Goal: Task Accomplishment & Management: Manage account settings

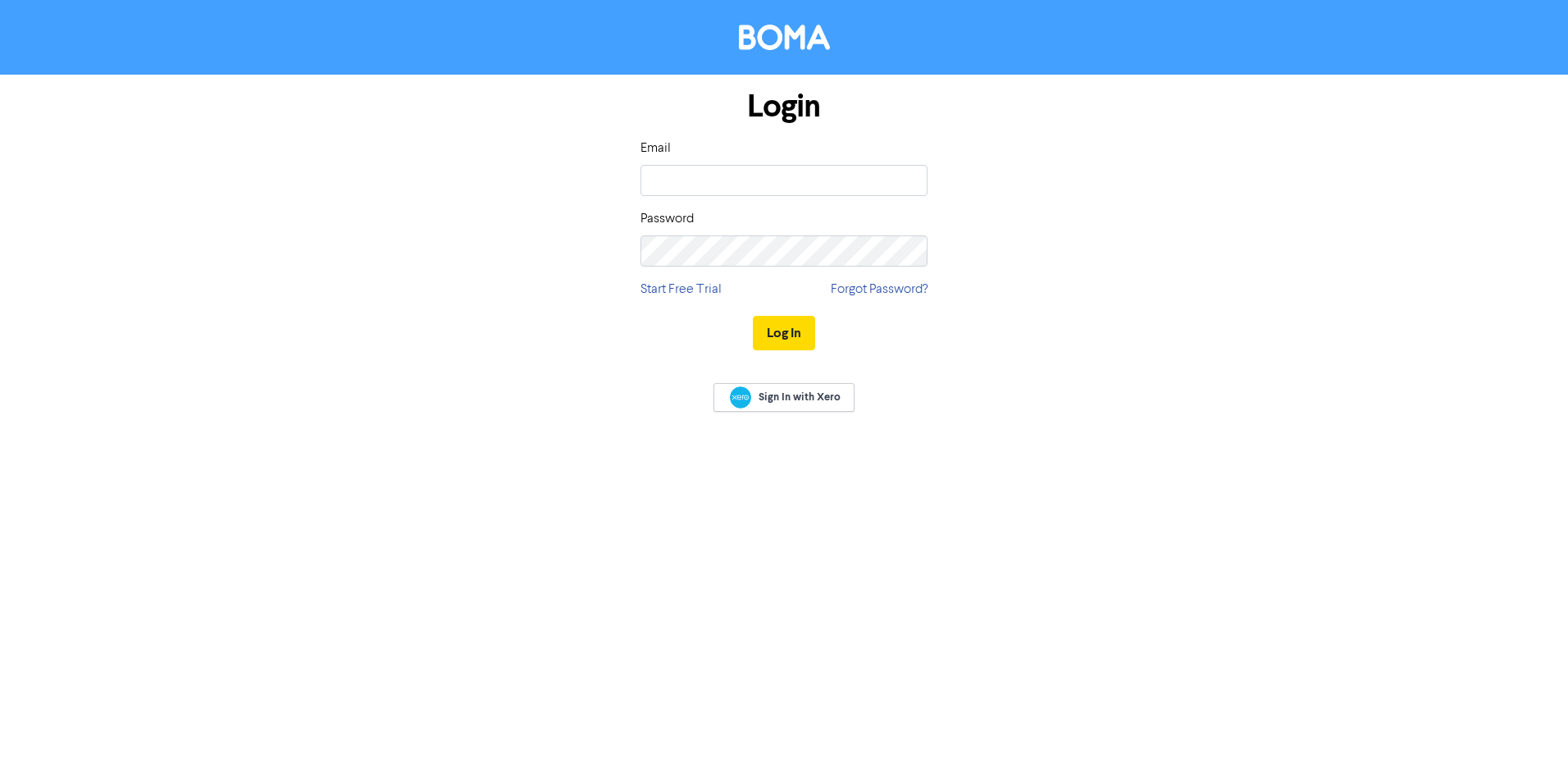
type input "[PERSON_NAME][EMAIL_ADDRESS][DOMAIN_NAME]"
click at [753, 316] on button "Log In" at bounding box center [784, 333] width 63 height 35
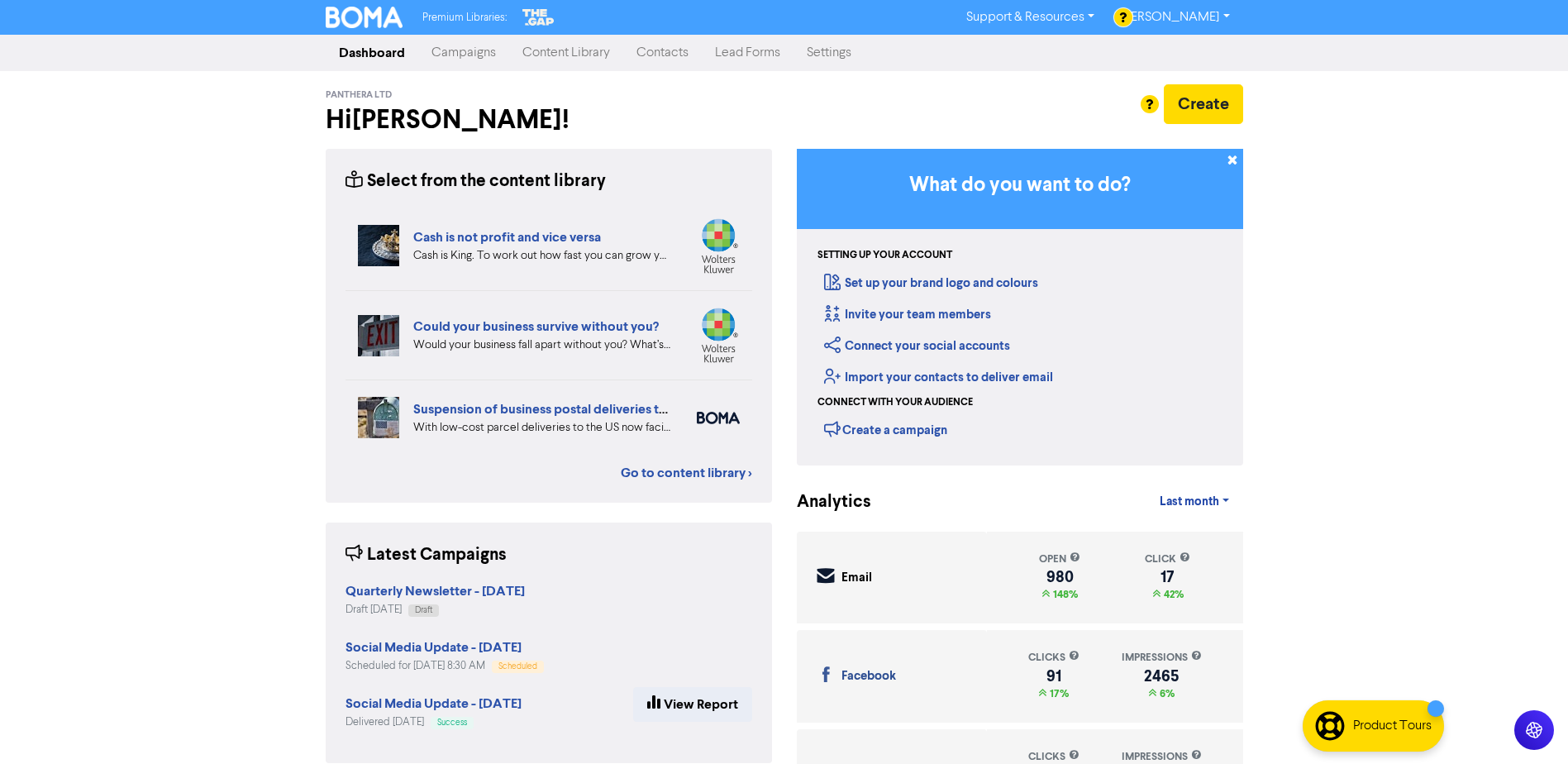
click at [474, 52] on link "Campaigns" at bounding box center [464, 53] width 91 height 33
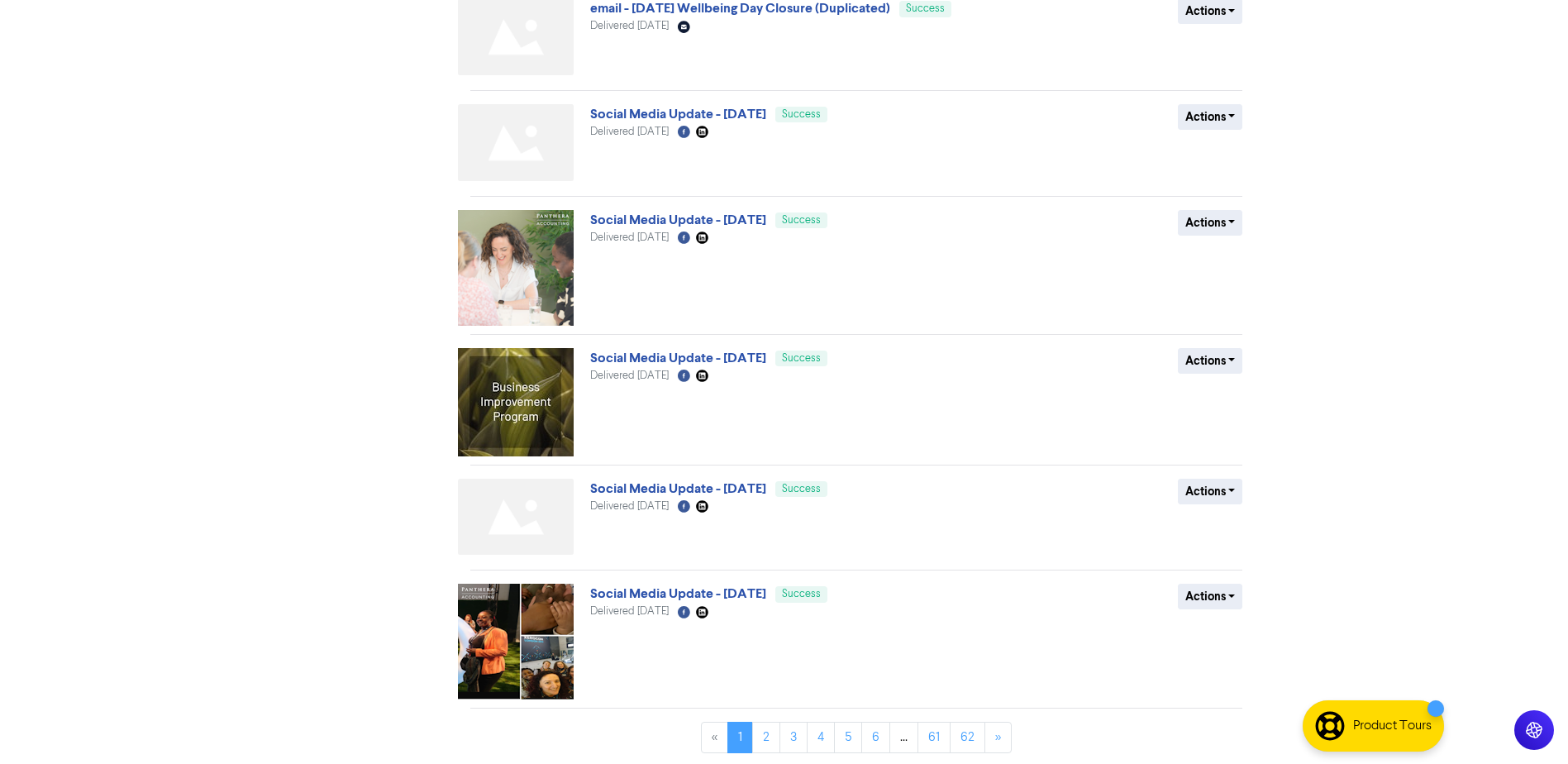
scroll to position [674, 0]
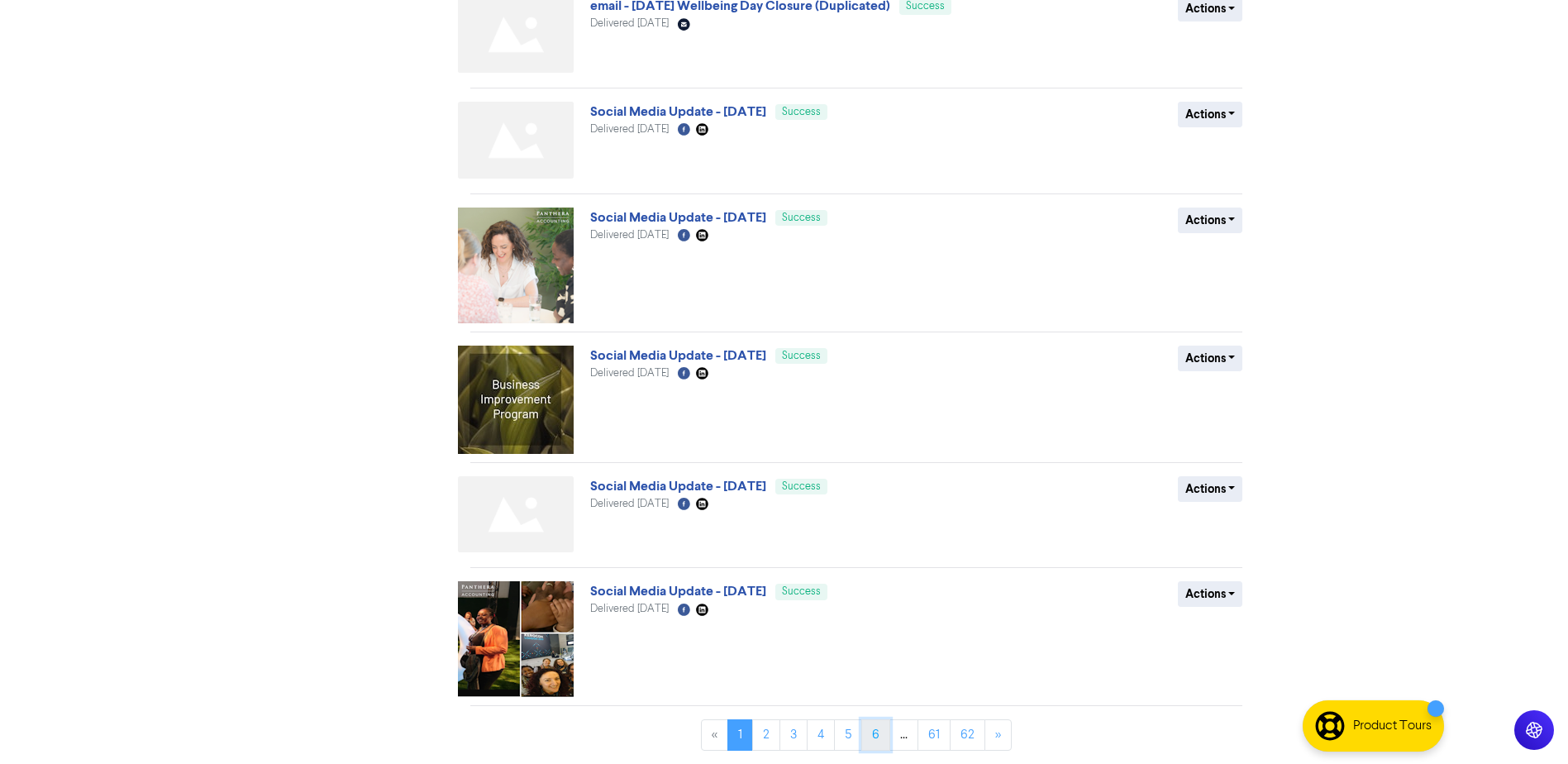
click at [880, 746] on link "6" at bounding box center [875, 735] width 29 height 32
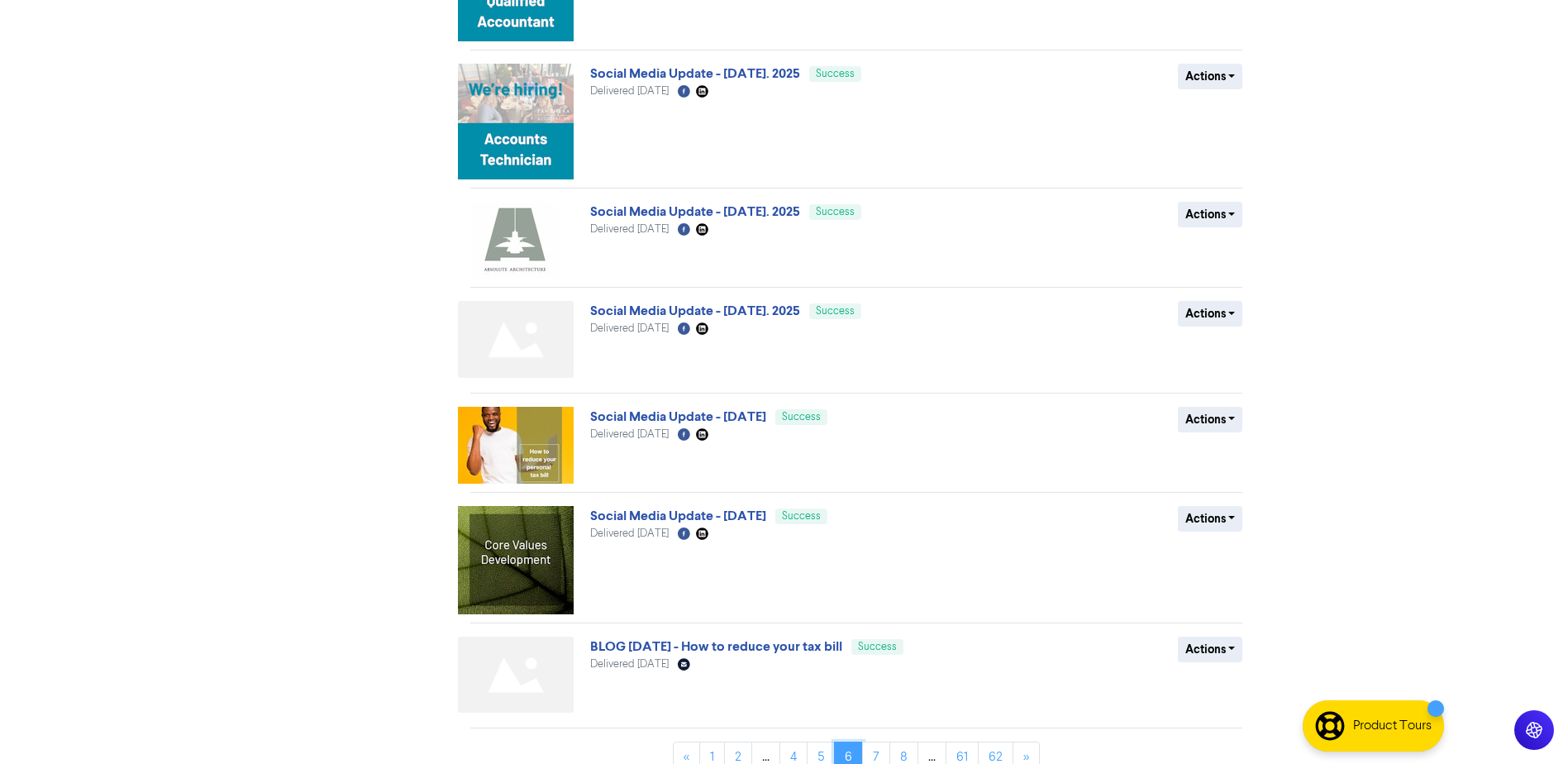
scroll to position [646, 0]
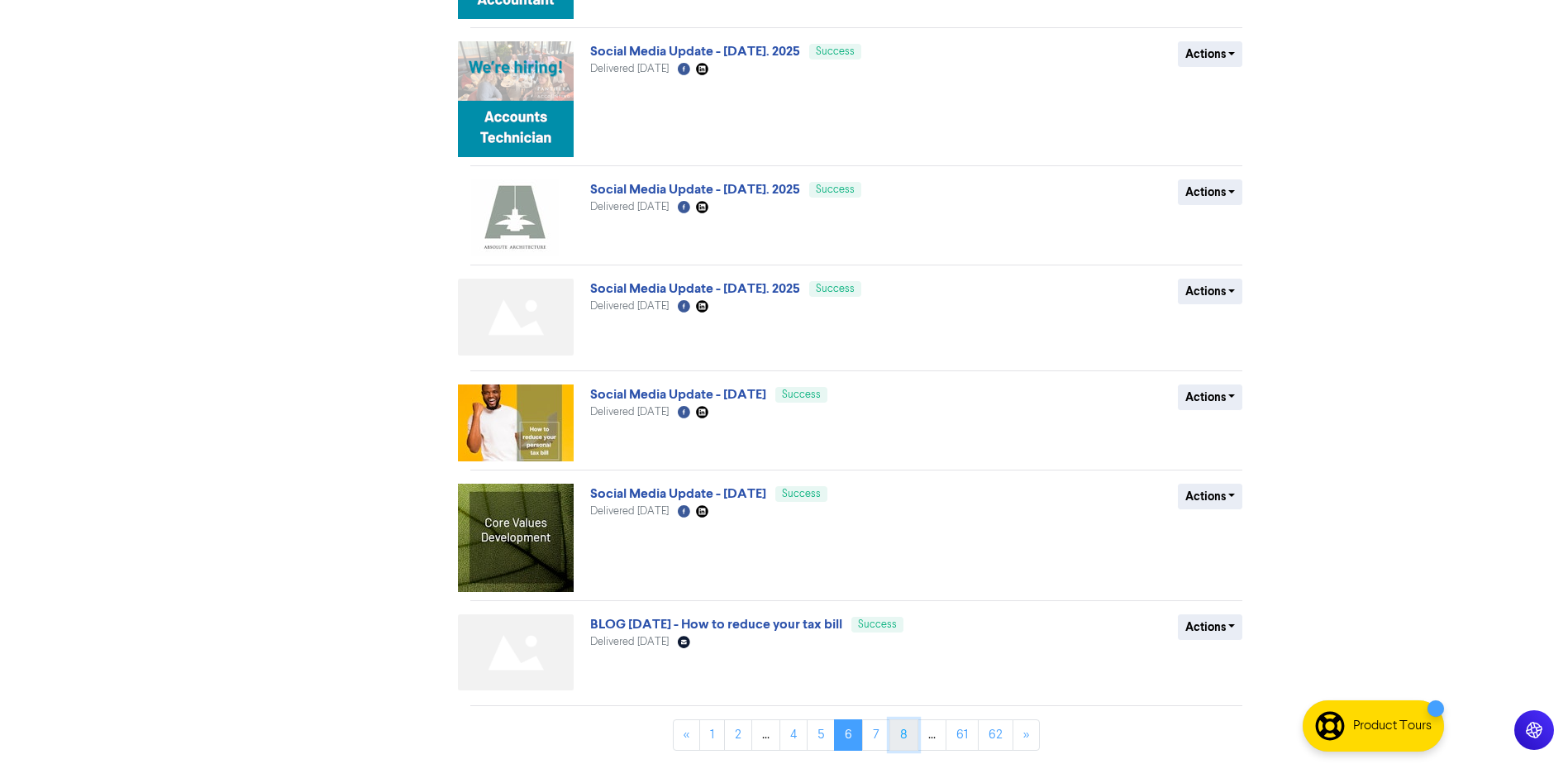
click at [910, 730] on link "8" at bounding box center [903, 735] width 29 height 32
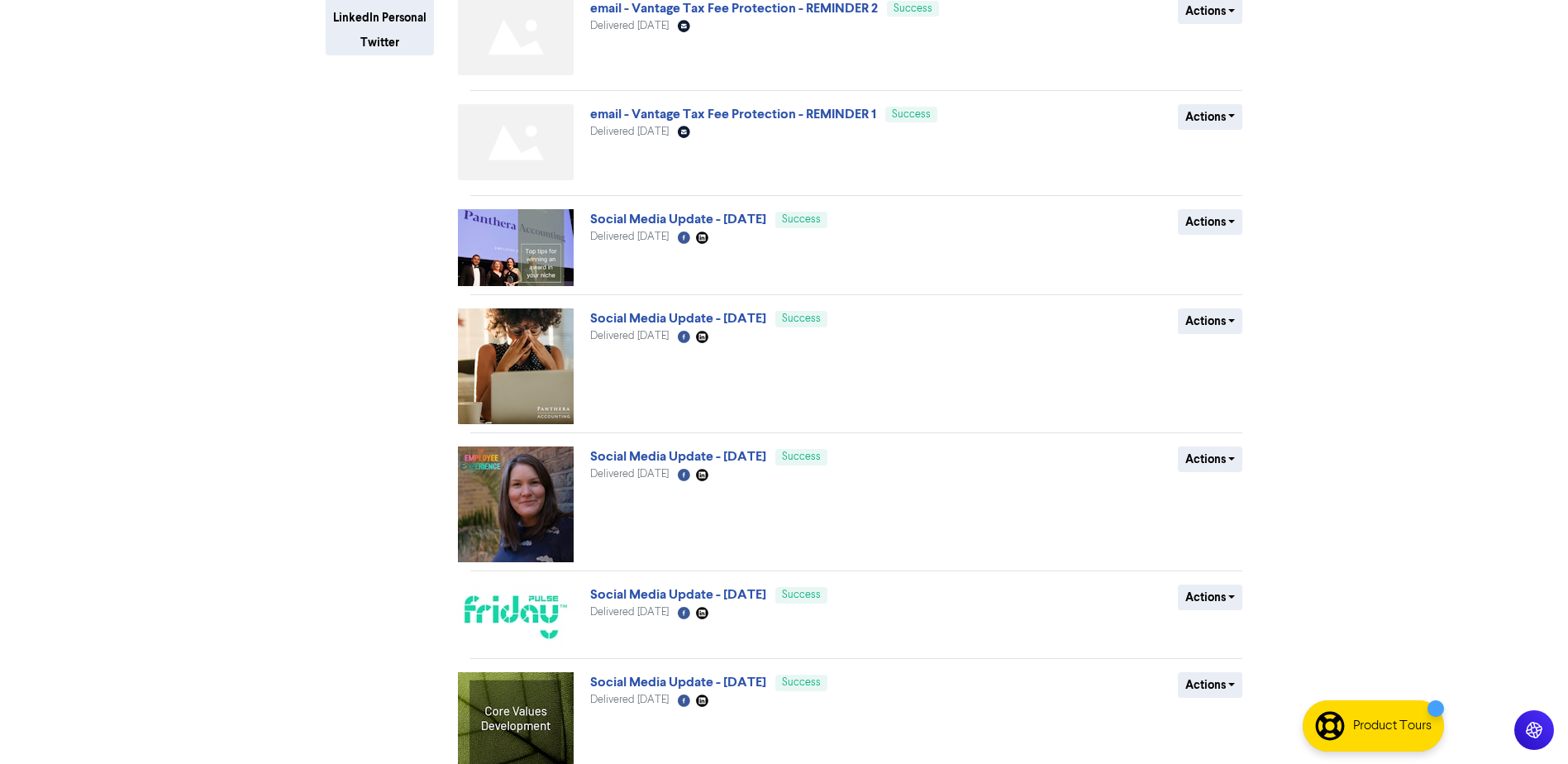
scroll to position [635, 0]
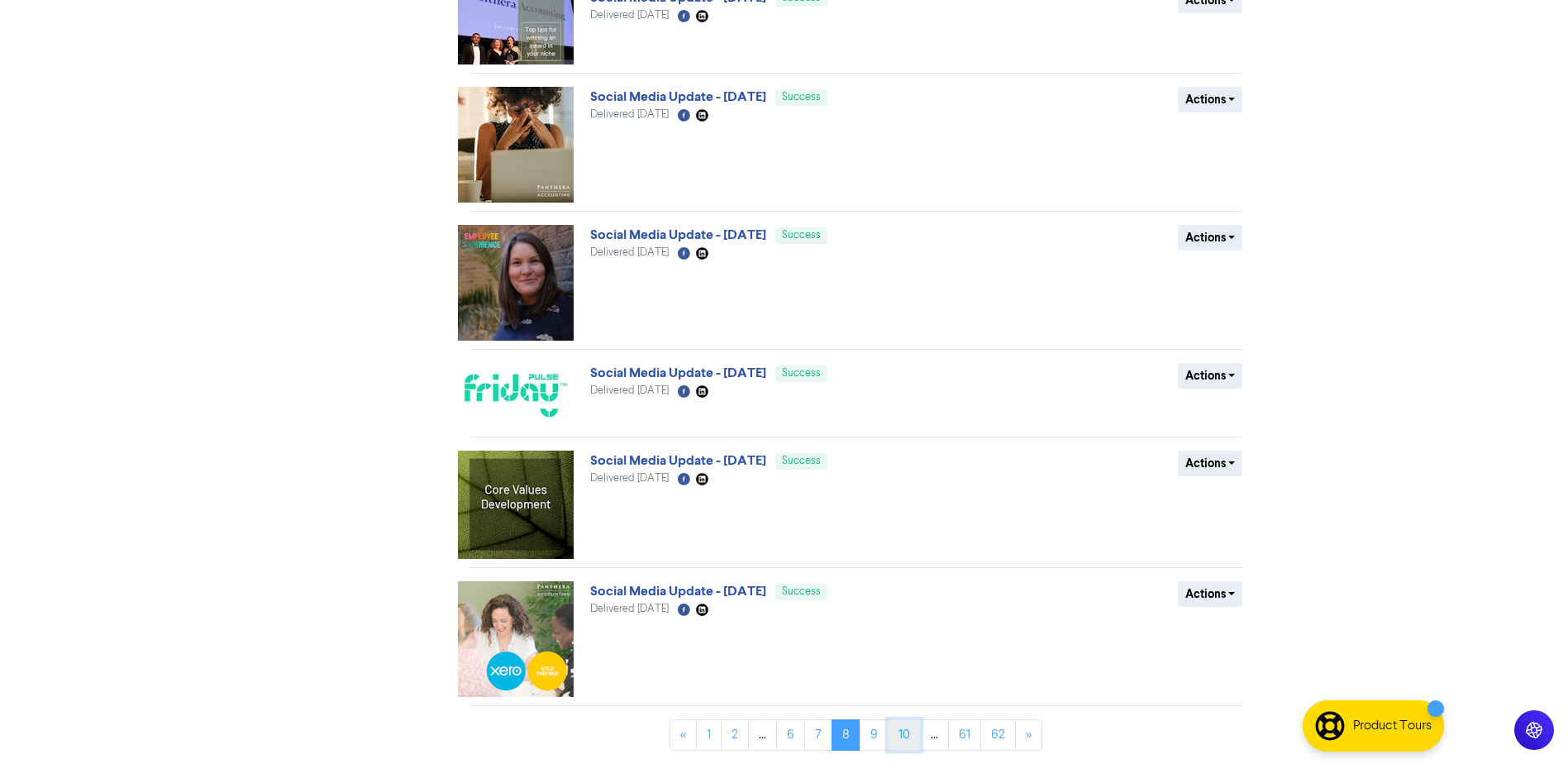
click at [904, 728] on link "10" at bounding box center [904, 735] width 33 height 32
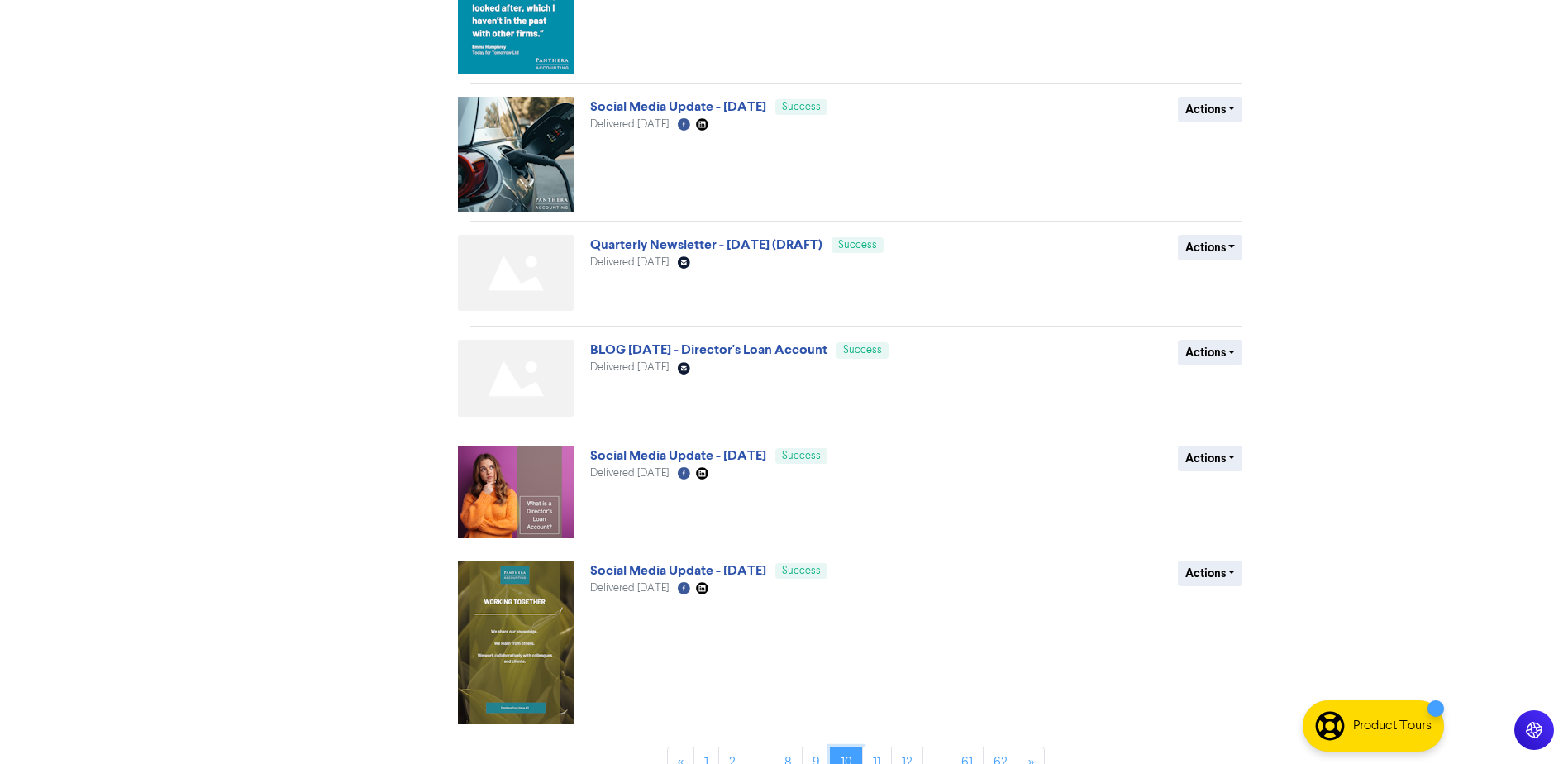
scroll to position [717, 0]
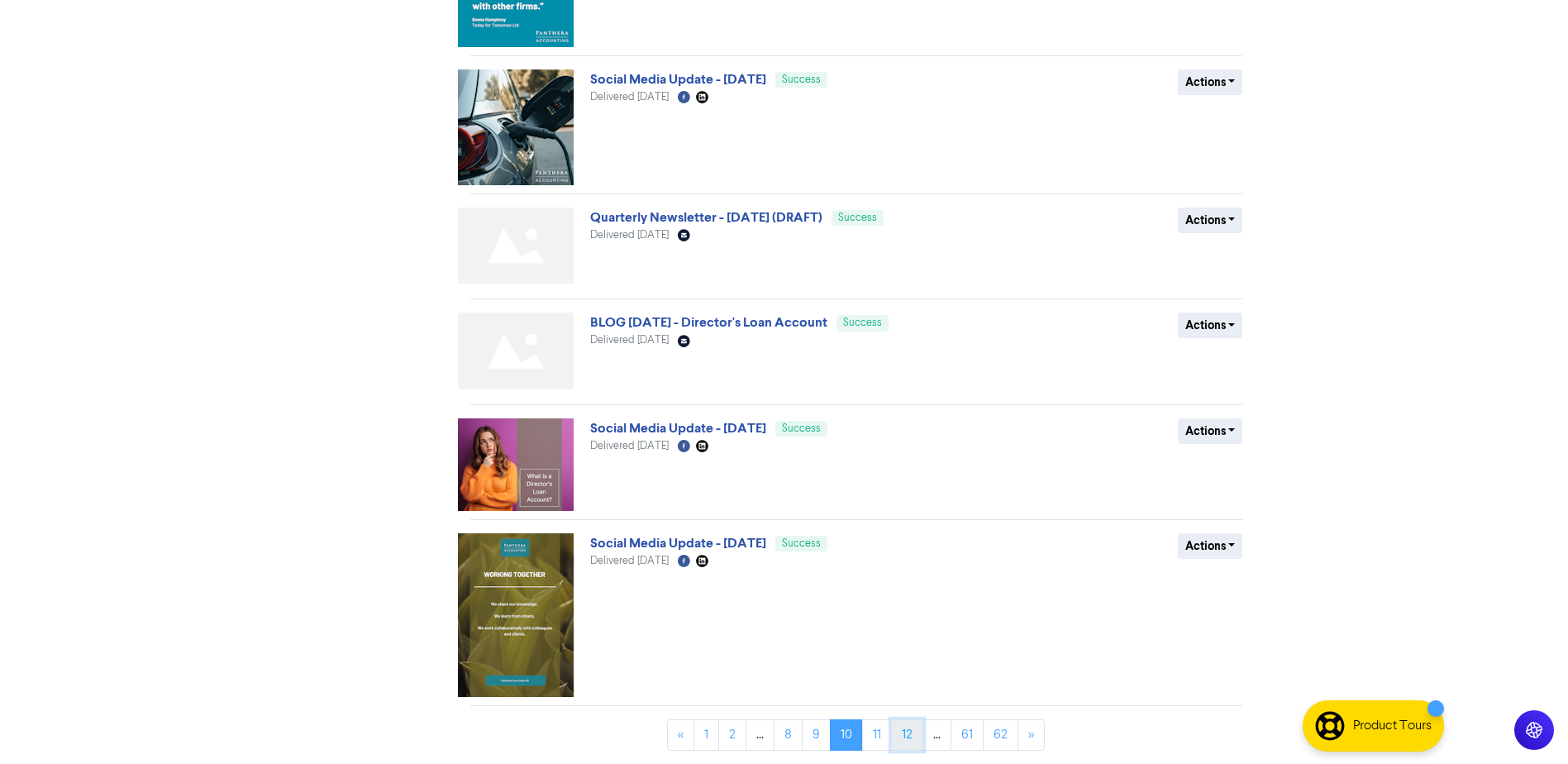
click at [907, 734] on link "12" at bounding box center [907, 735] width 32 height 32
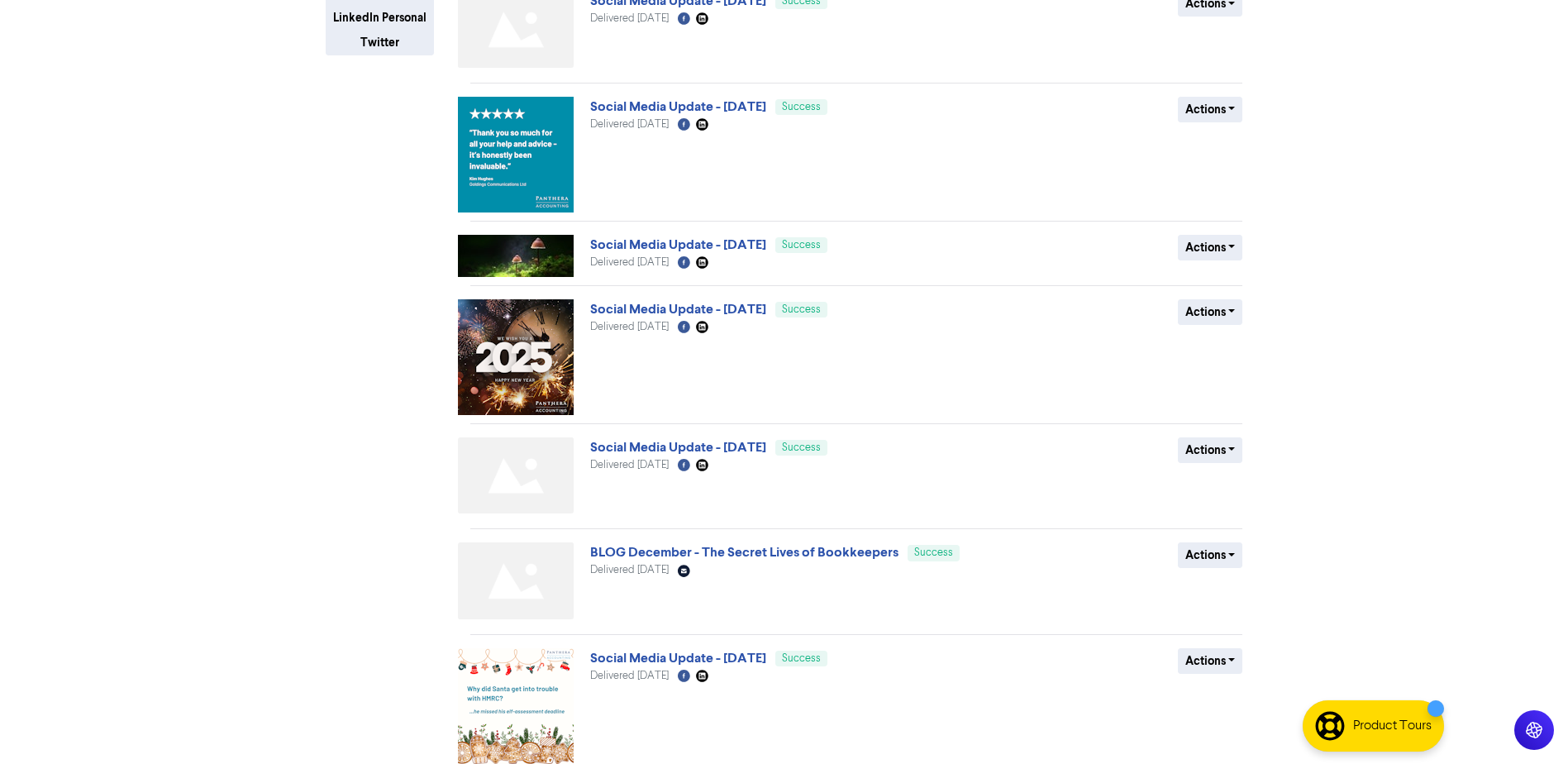
scroll to position [618, 0]
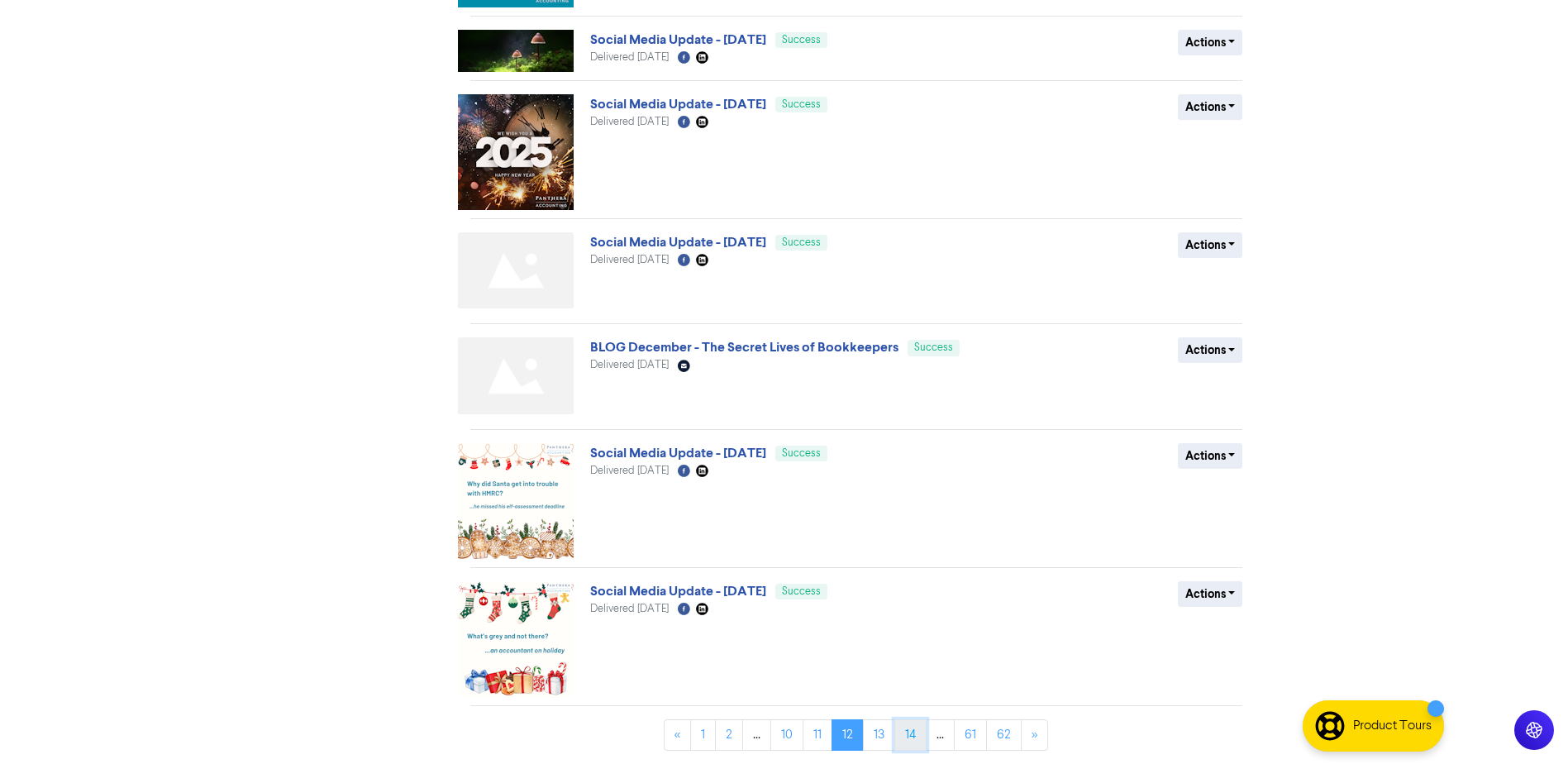
click at [908, 737] on link "14" at bounding box center [910, 735] width 32 height 32
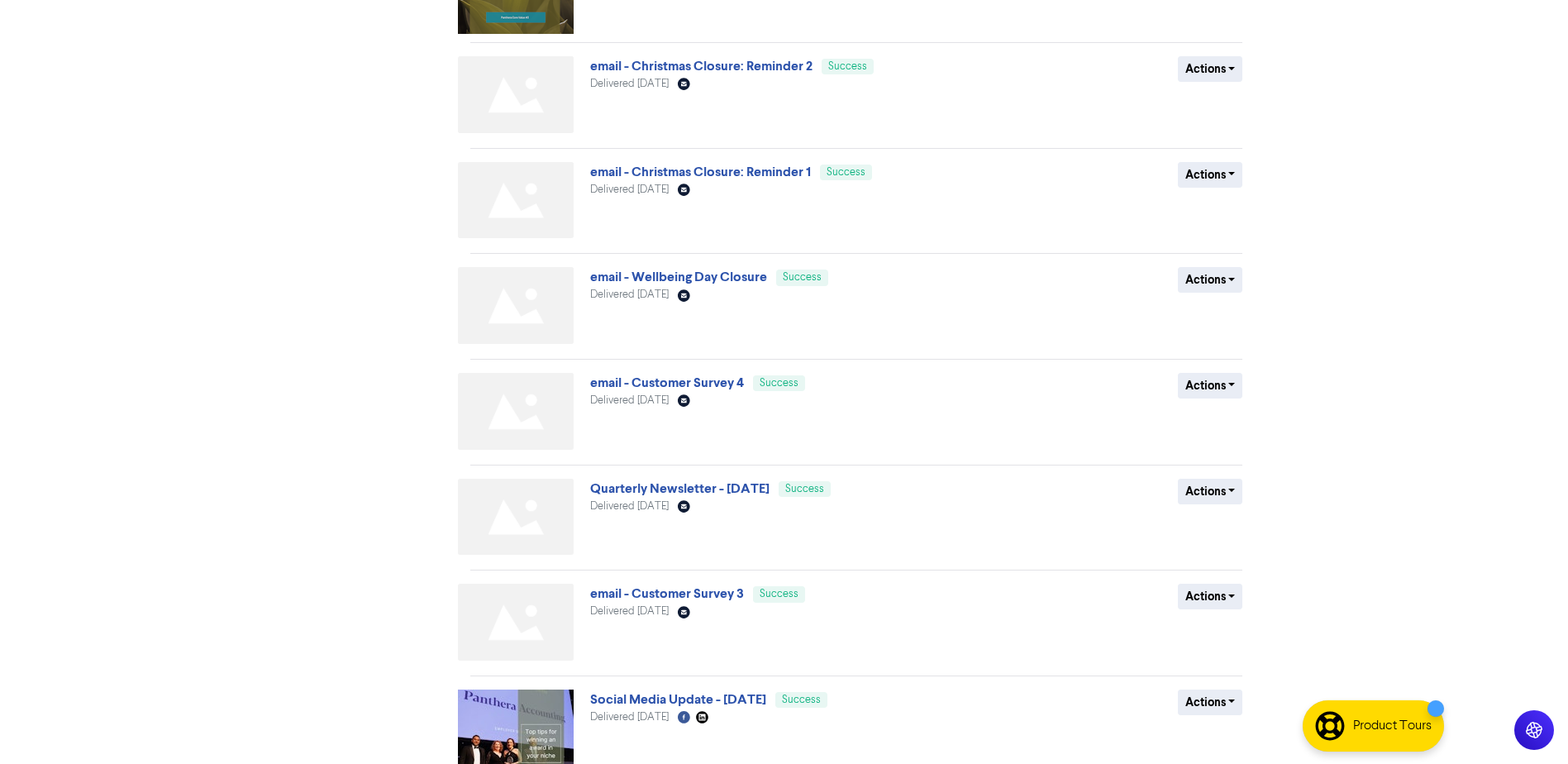
scroll to position [572, 0]
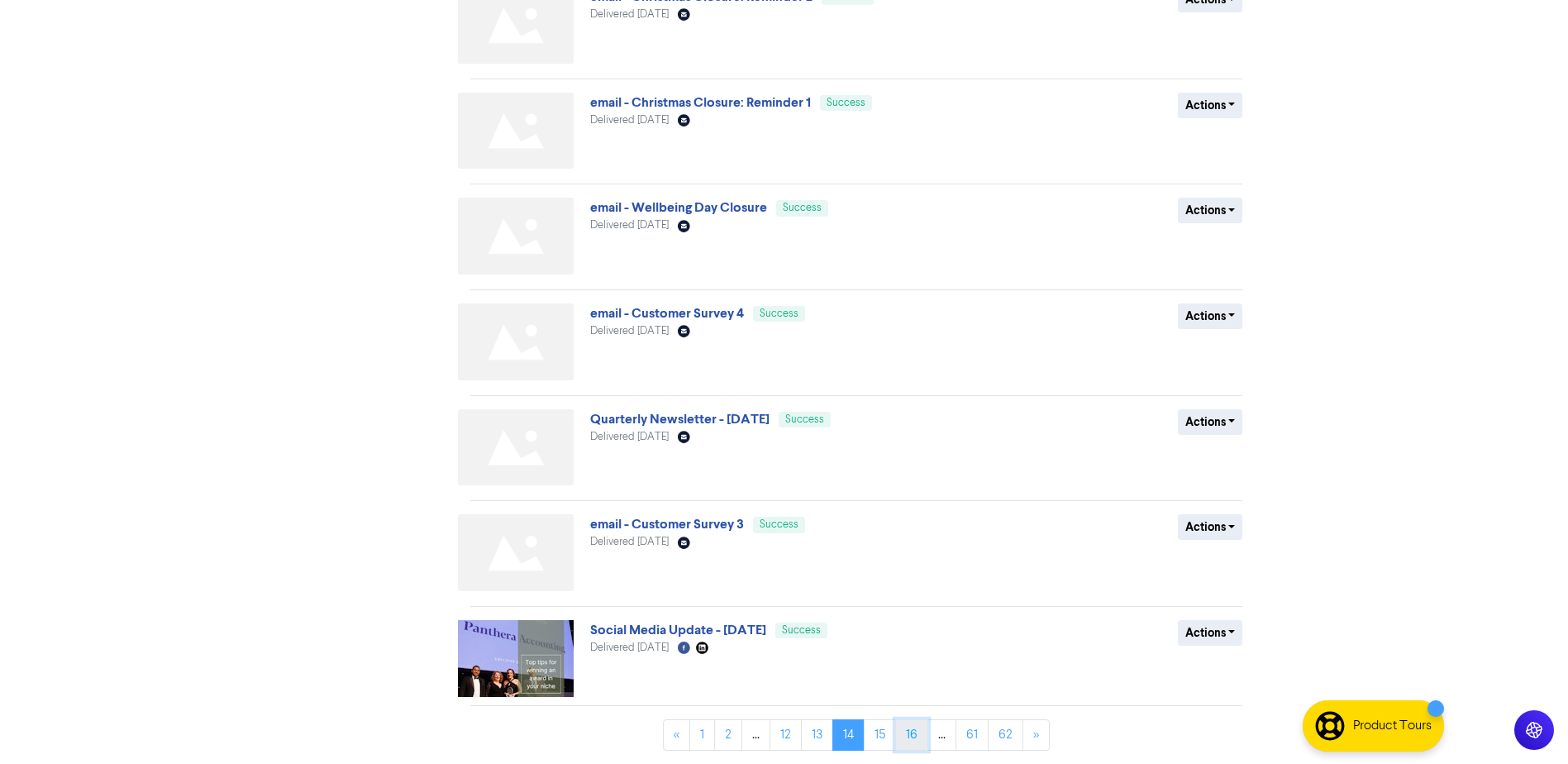
click at [919, 737] on link "16" at bounding box center [912, 735] width 33 height 32
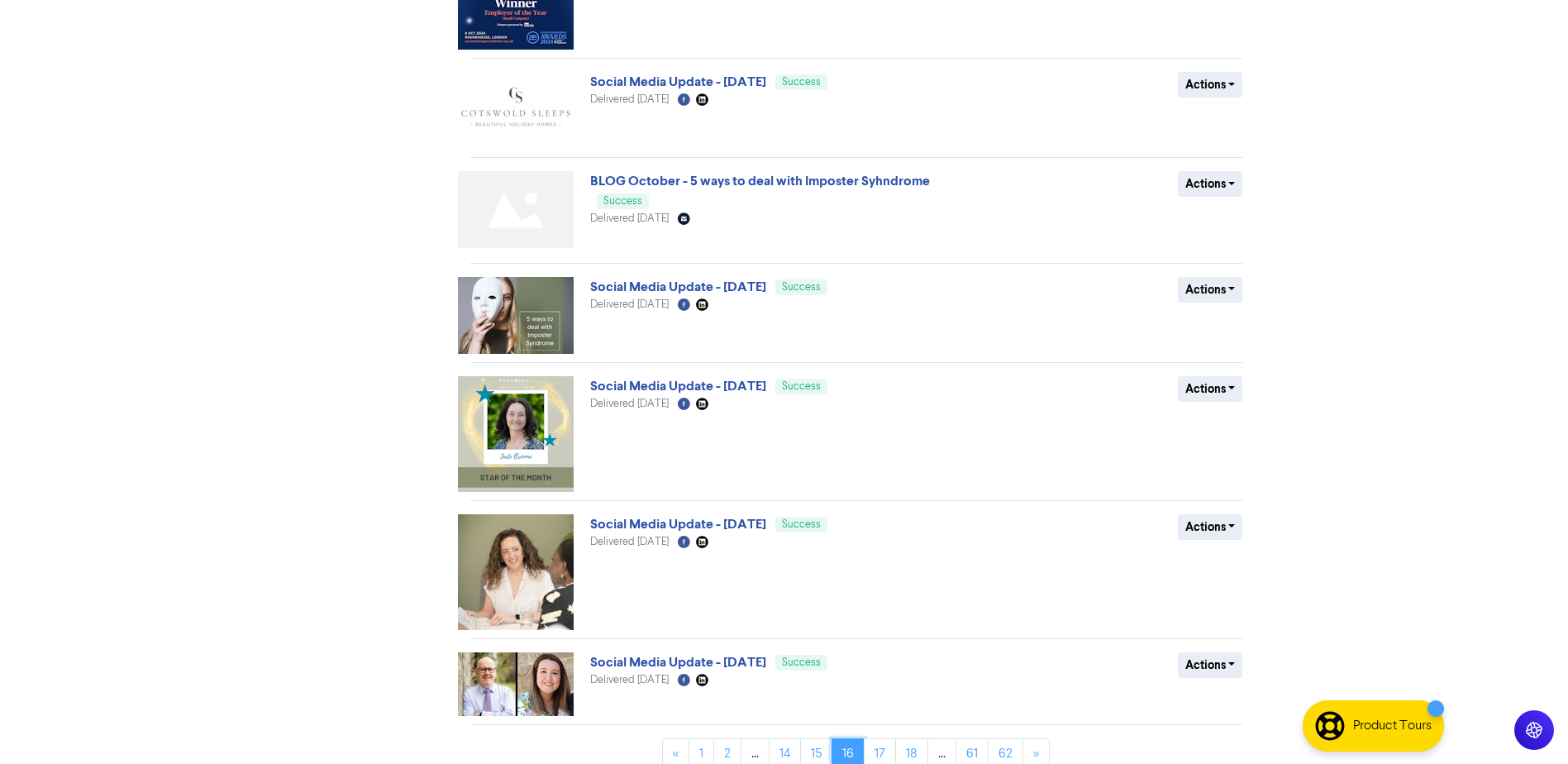
scroll to position [550, 0]
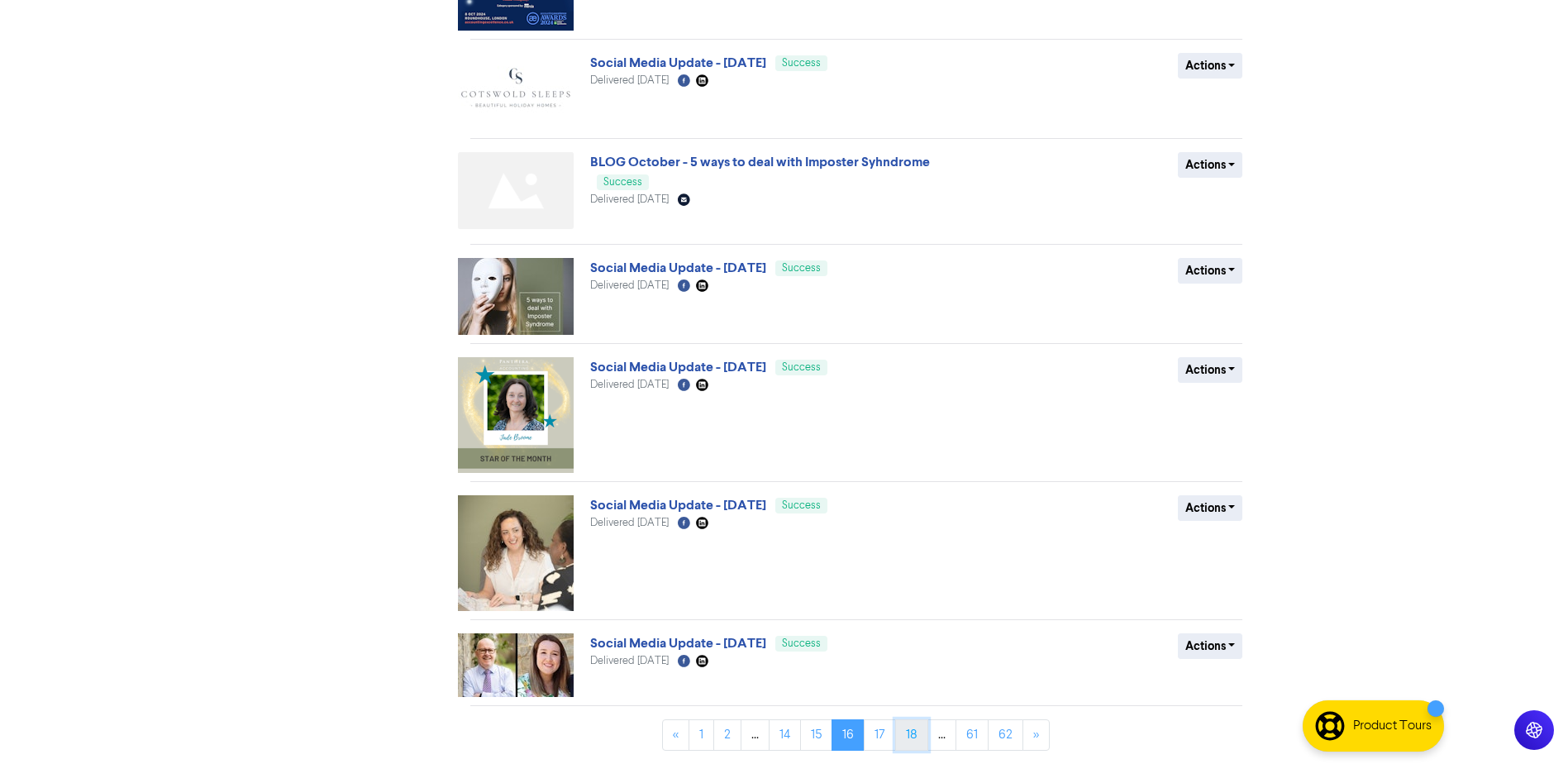
click at [909, 738] on link "18" at bounding box center [912, 735] width 33 height 32
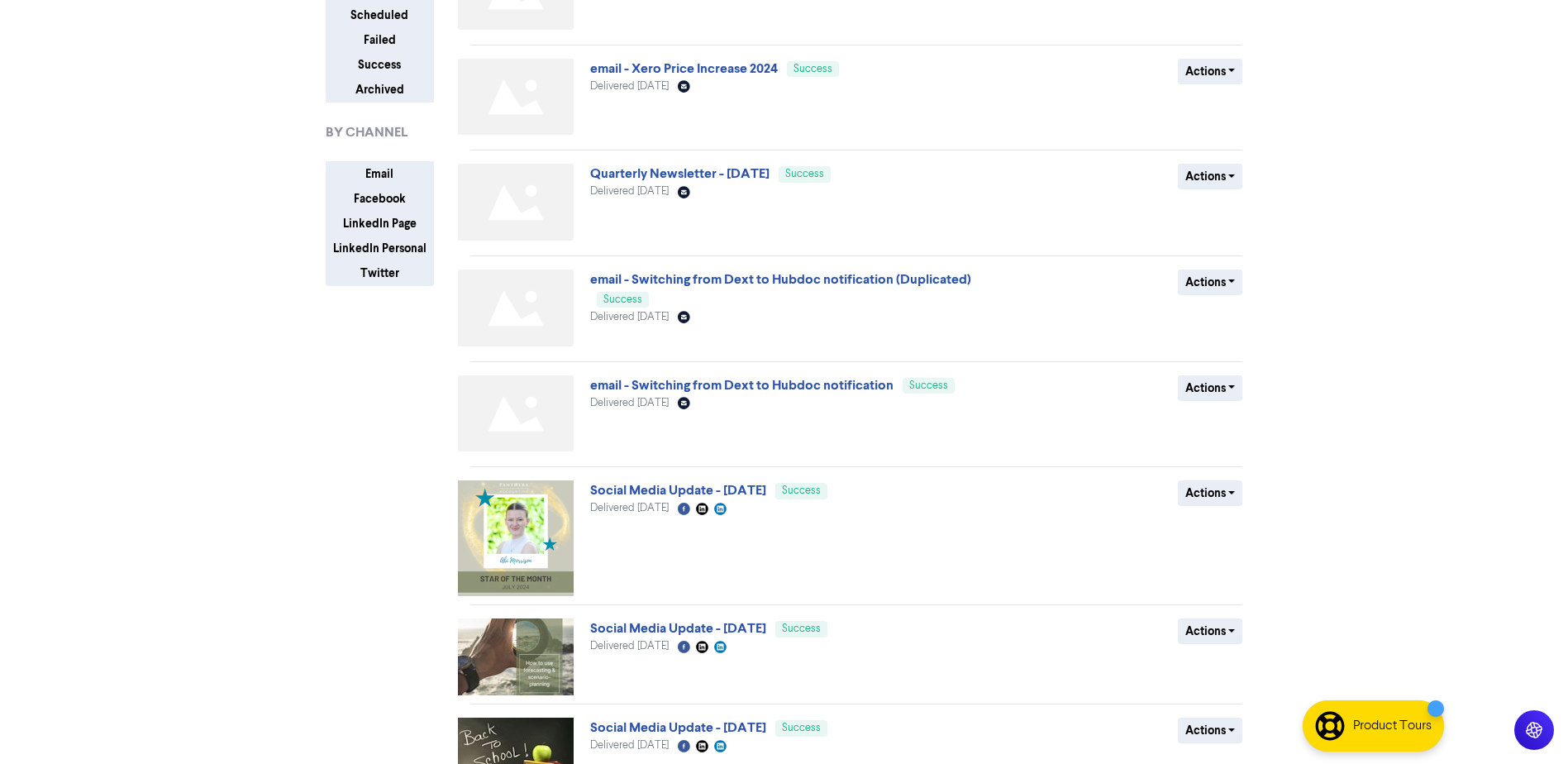
scroll to position [177, 0]
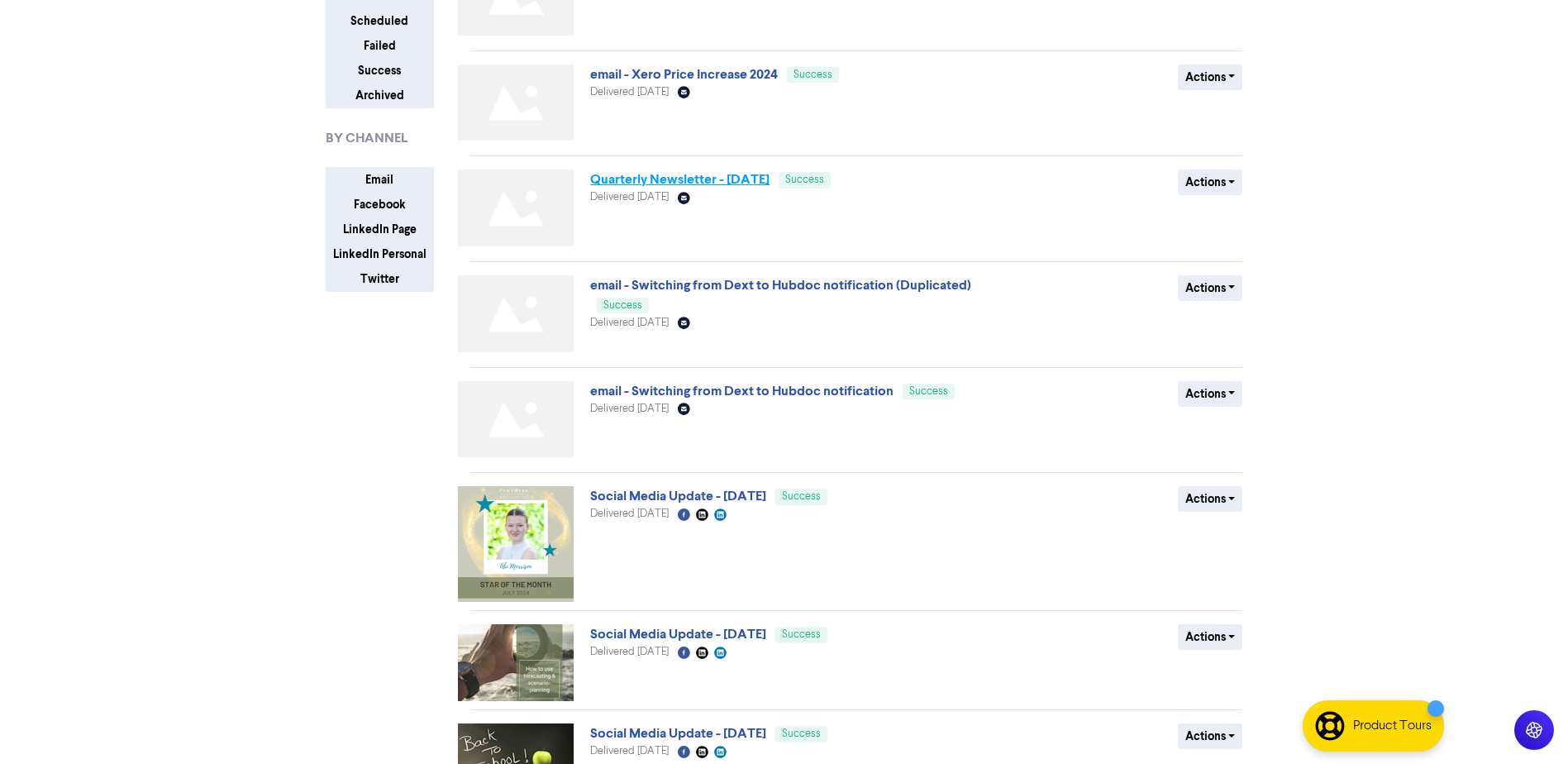
click at [671, 183] on link "Quarterly Newsletter - [DATE]" at bounding box center [679, 179] width 179 height 17
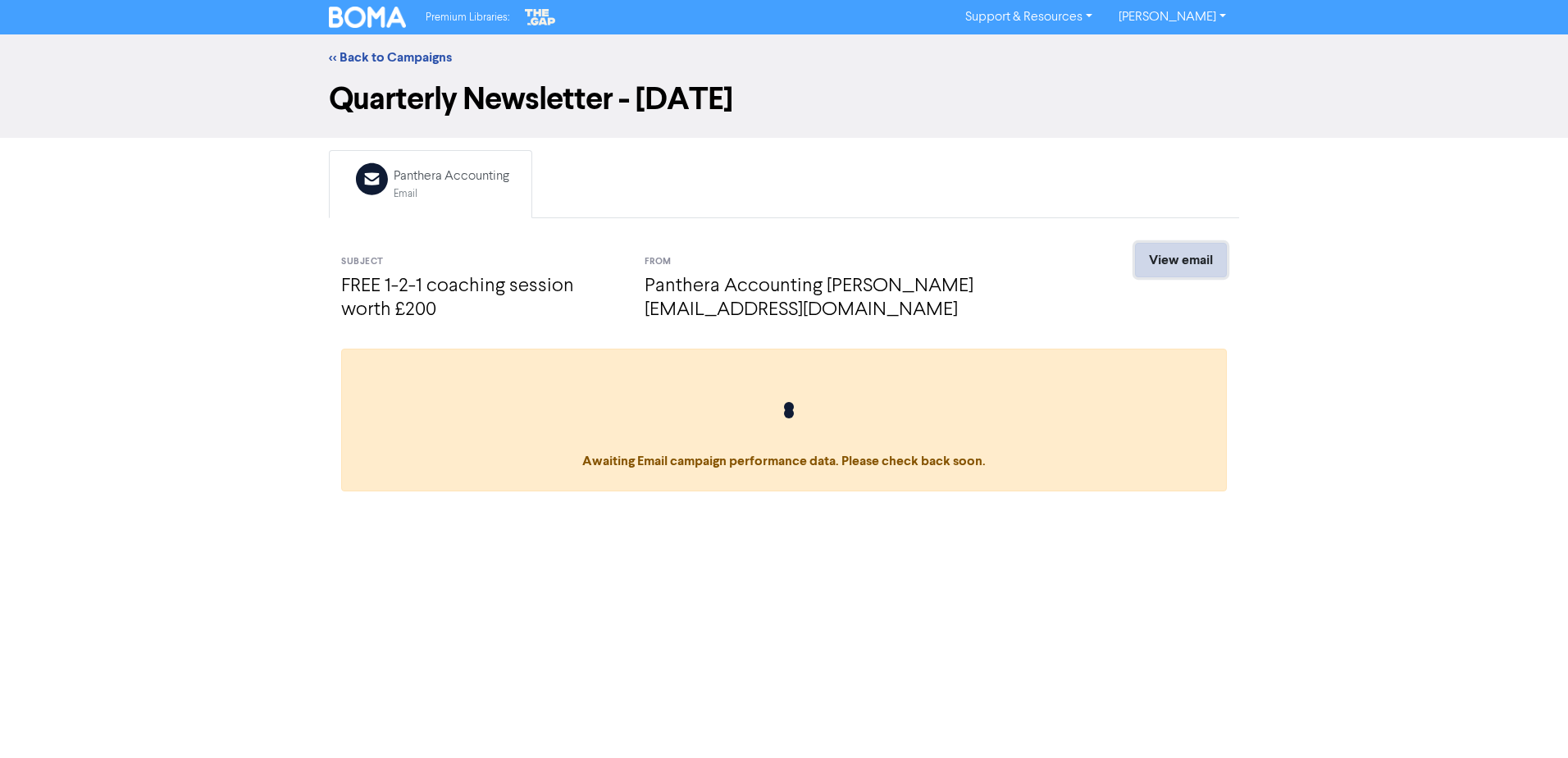
click at [1188, 261] on link "View email" at bounding box center [1181, 260] width 92 height 35
